Goal: Information Seeking & Learning: Understand process/instructions

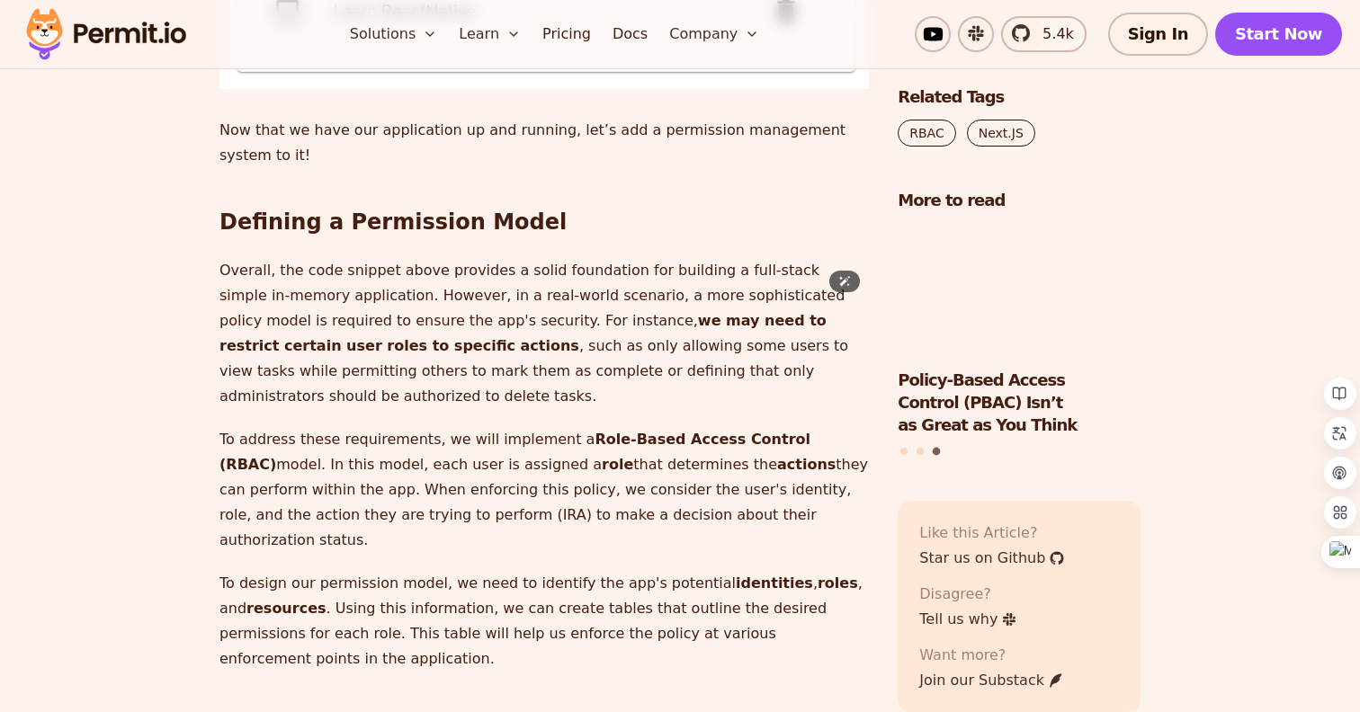
scroll to position [4375, 0]
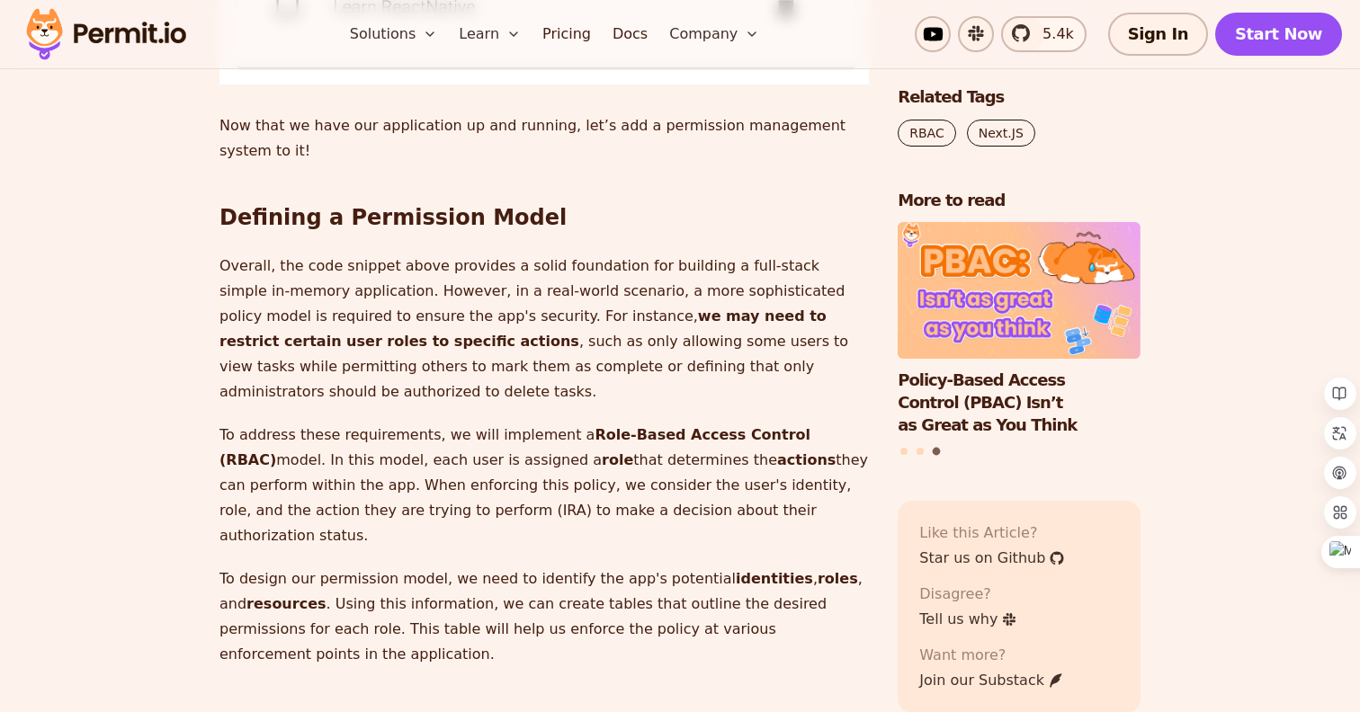
click at [534, 405] on p "Overall, the code snippet above provides a solid foundation for building a full…" at bounding box center [543, 329] width 649 height 151
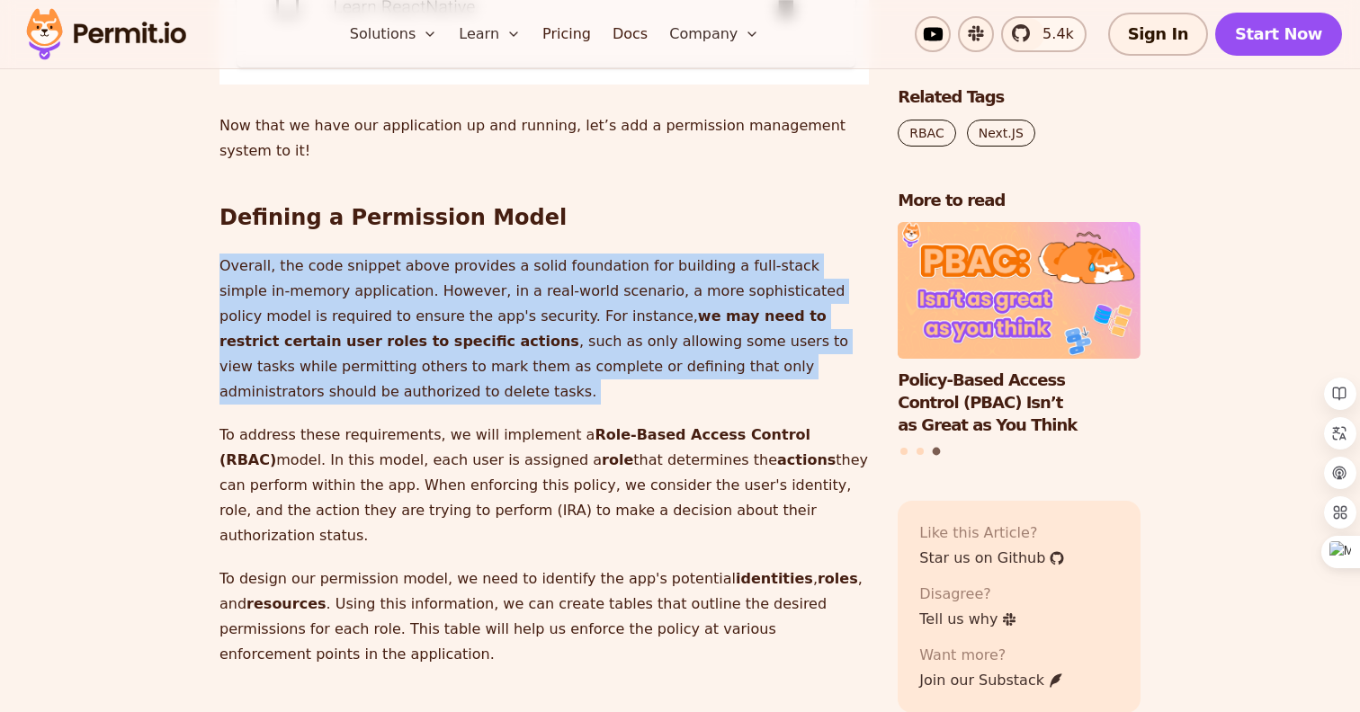
click at [474, 405] on p "Overall, the code snippet above provides a solid foundation for building a full…" at bounding box center [543, 329] width 649 height 151
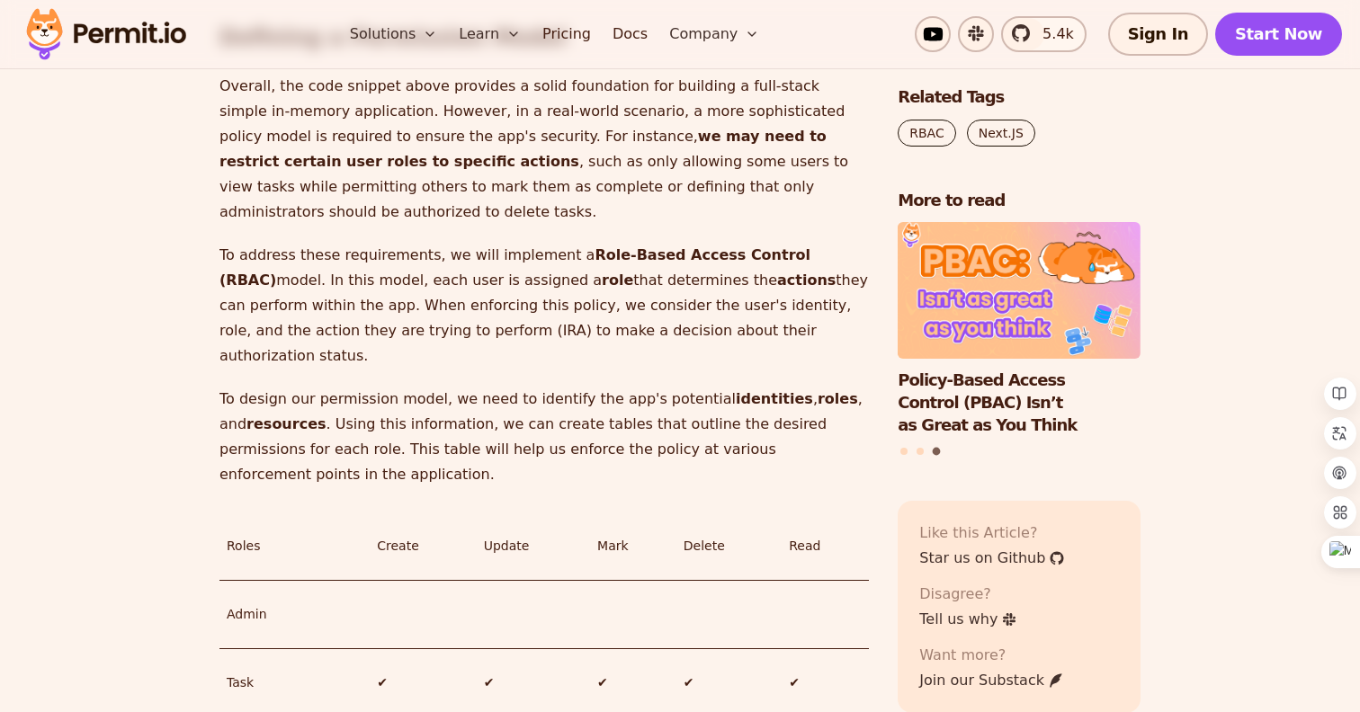
scroll to position [4559, 0]
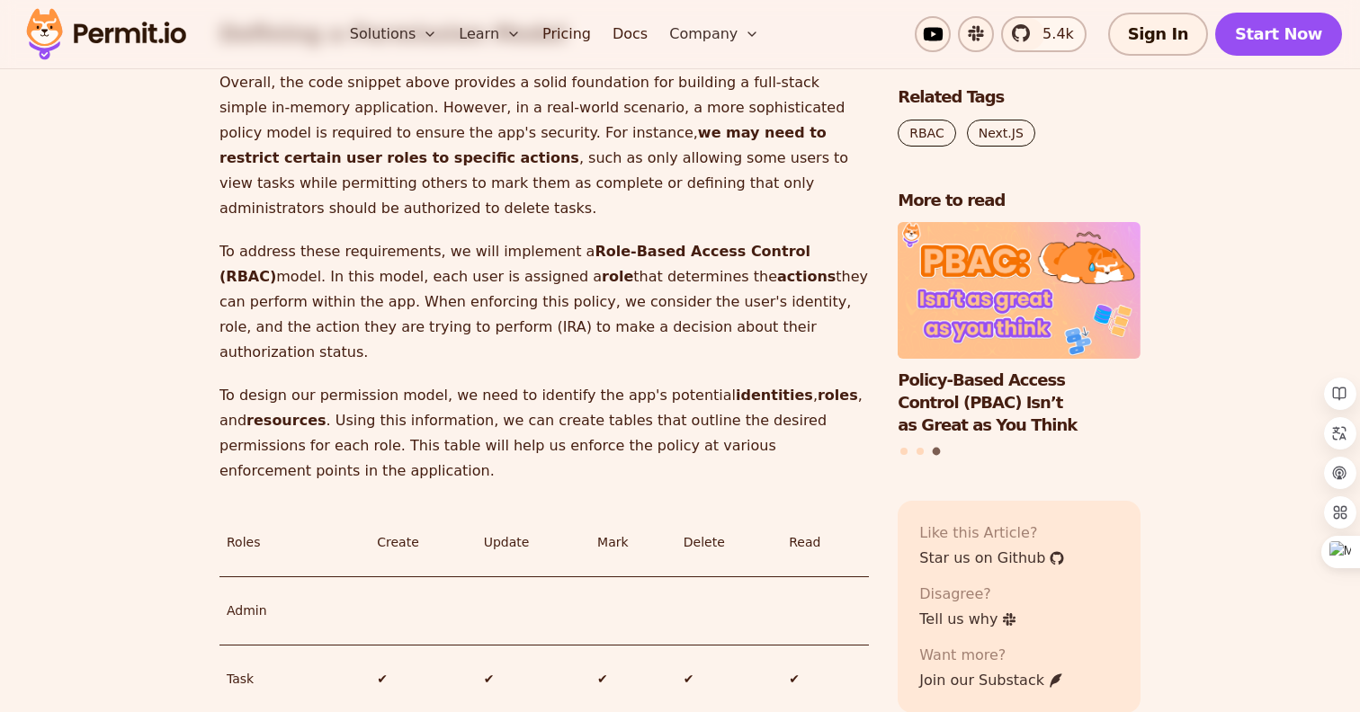
click at [493, 365] on p "To address these requirements, we will implement a Role-Based Access Control (R…" at bounding box center [543, 302] width 649 height 126
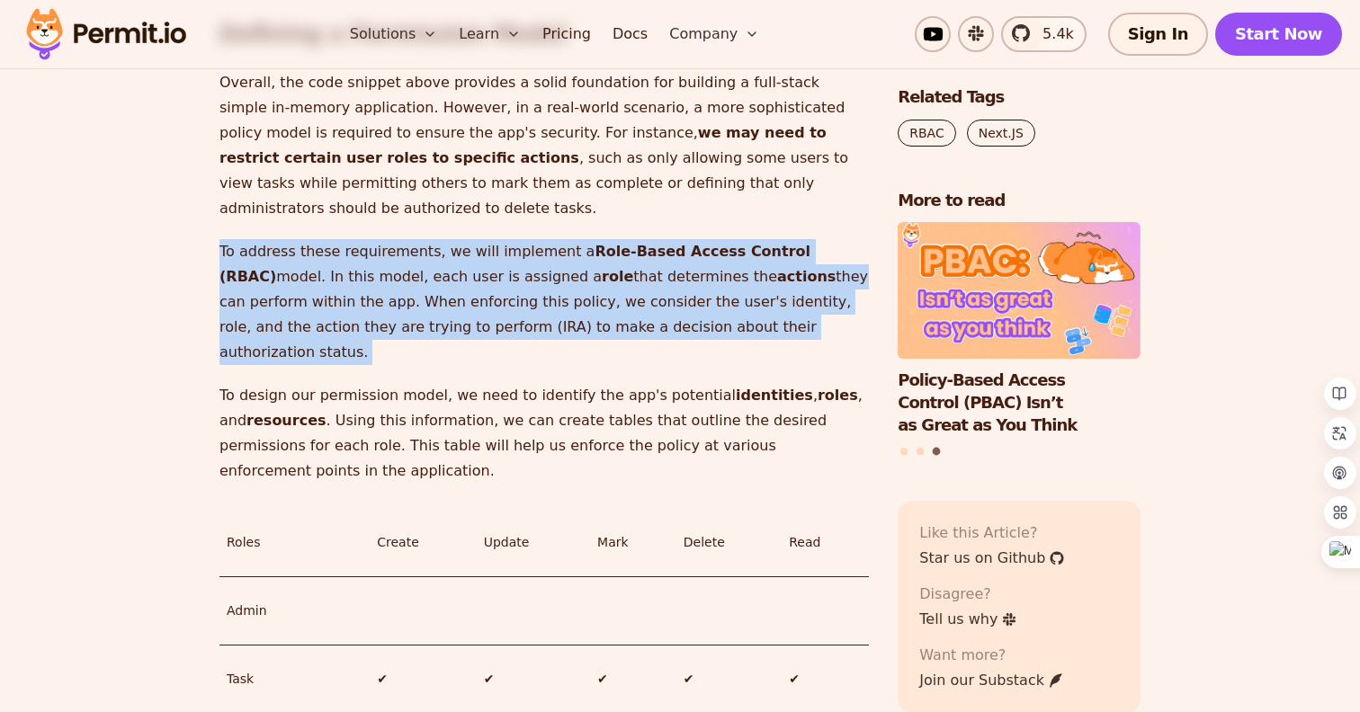
click at [451, 365] on p "To address these requirements, we will implement a Role-Based Access Control (R…" at bounding box center [543, 302] width 649 height 126
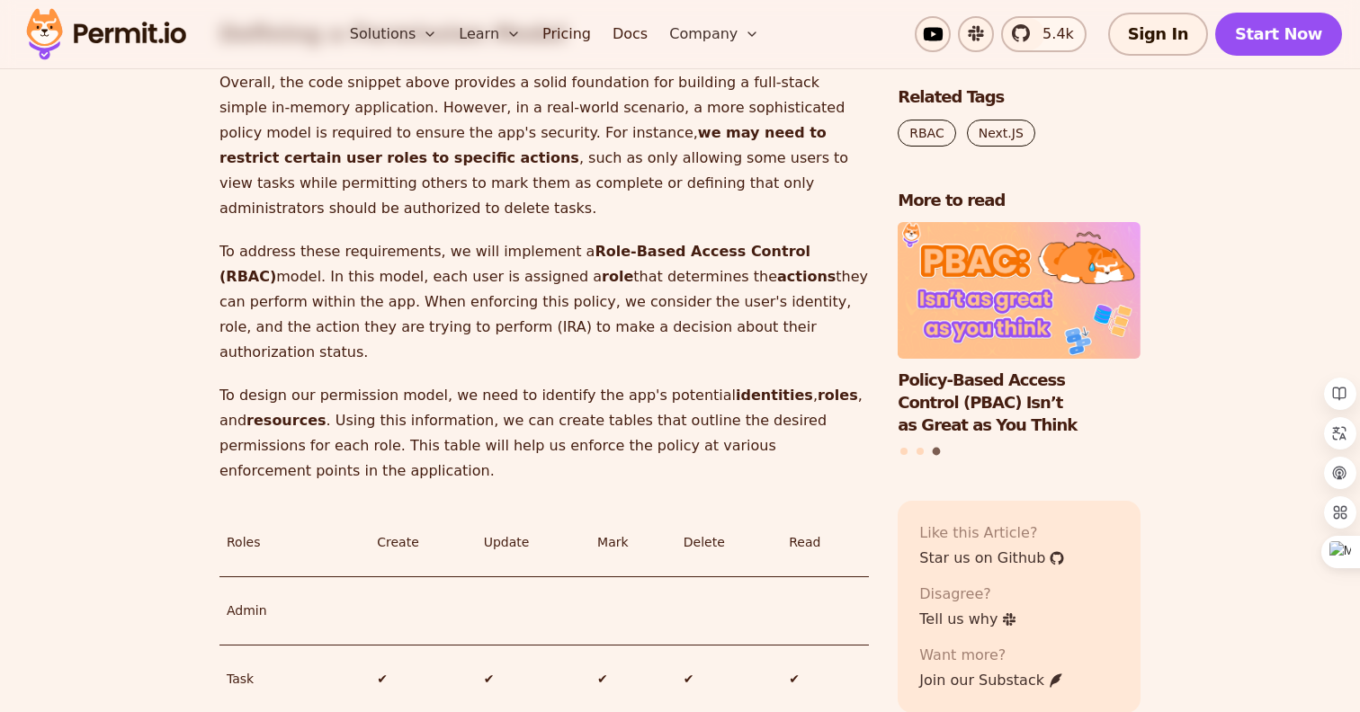
click at [451, 365] on p "To address these requirements, we will implement a Role-Based Access Control (R…" at bounding box center [543, 302] width 649 height 126
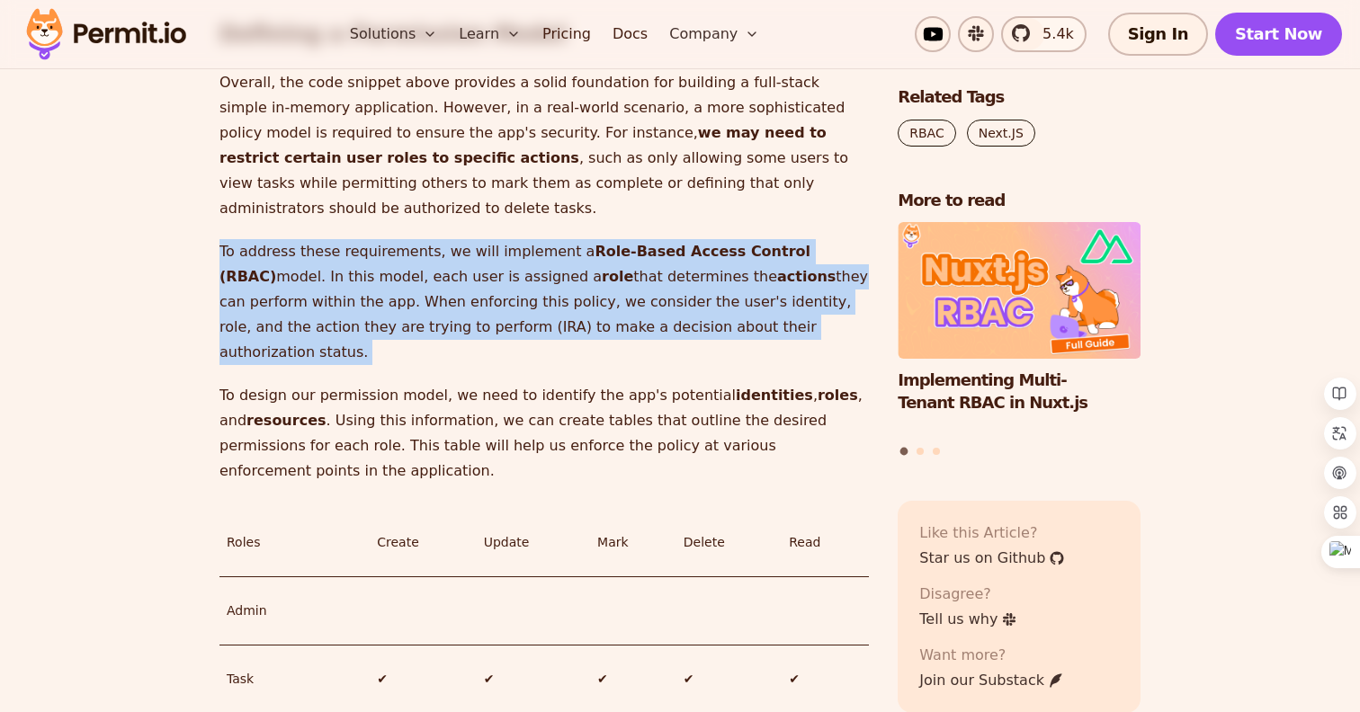
click at [413, 365] on p "To address these requirements, we will implement a Role-Based Access Control (R…" at bounding box center [543, 302] width 649 height 126
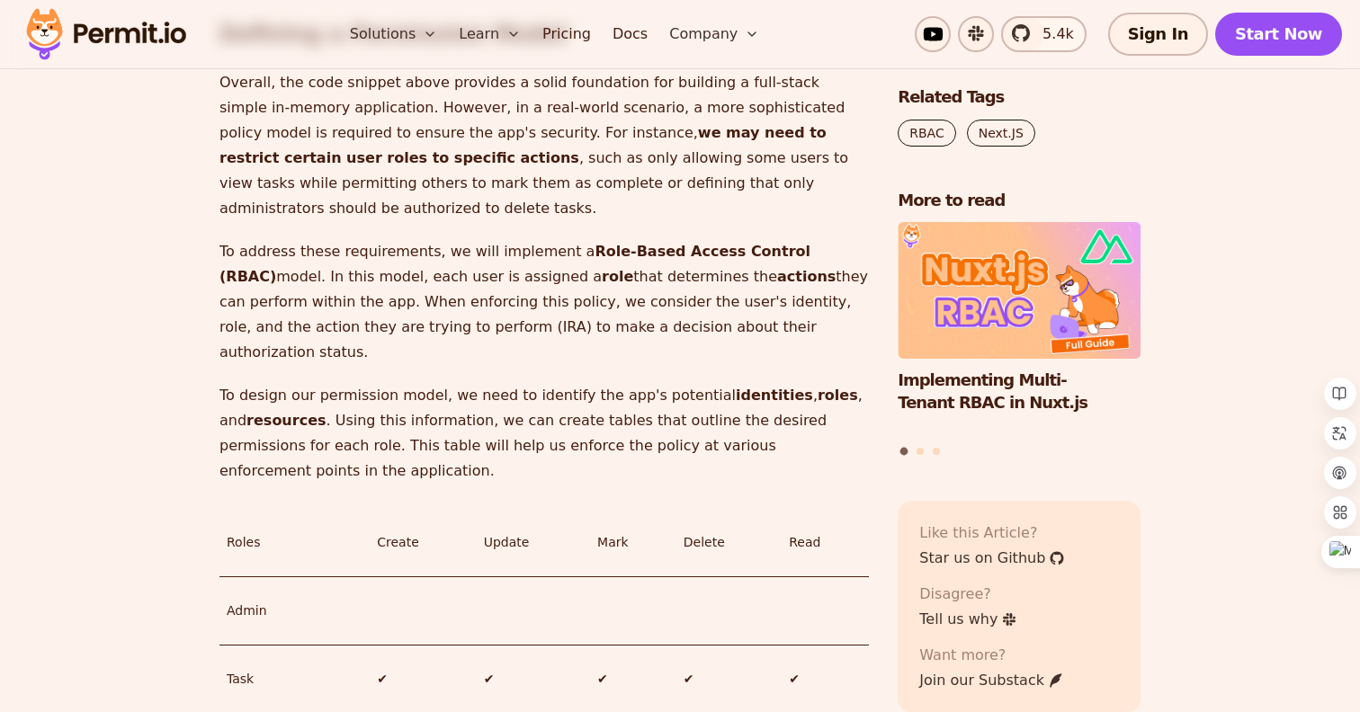
click at [396, 484] on p "To design our permission model, we need to identify the app's potential identit…" at bounding box center [543, 433] width 649 height 101
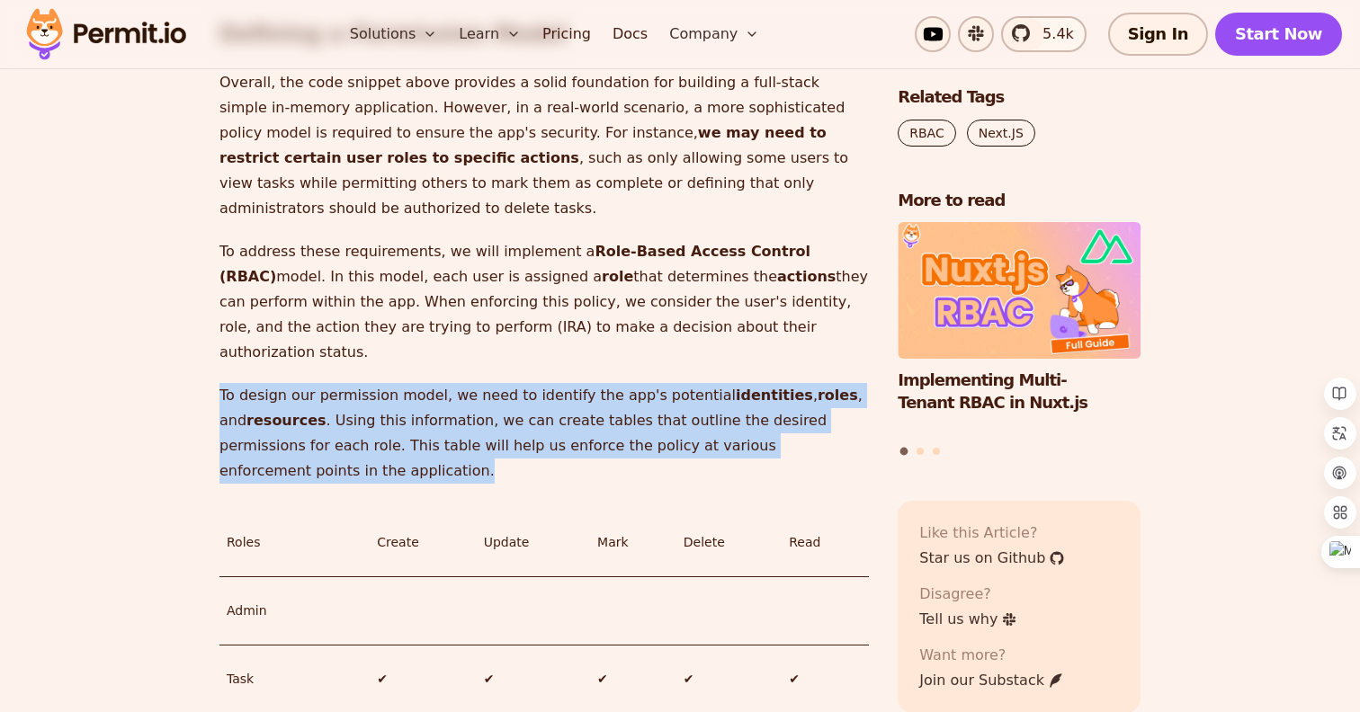
click at [410, 484] on p "To design our permission model, we need to identify the app's potential identit…" at bounding box center [543, 433] width 649 height 101
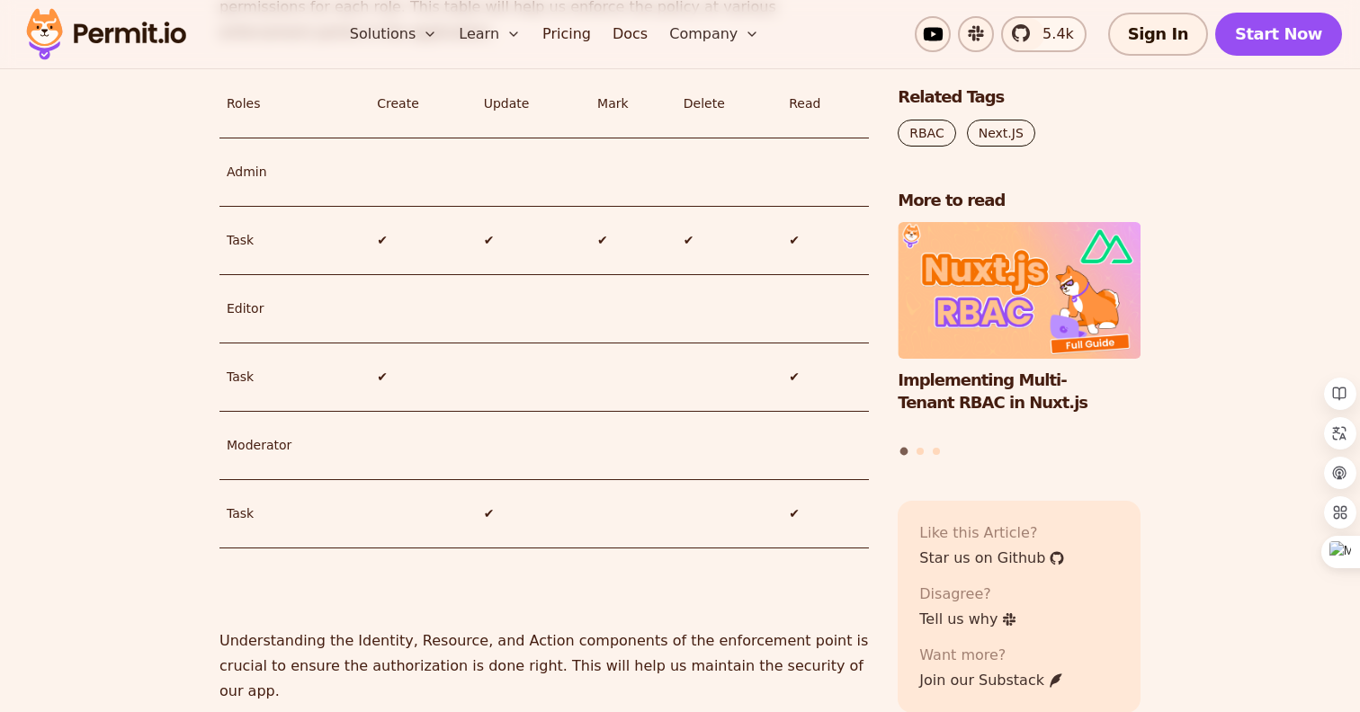
scroll to position [5013, 0]
